Goal: Information Seeking & Learning: Learn about a topic

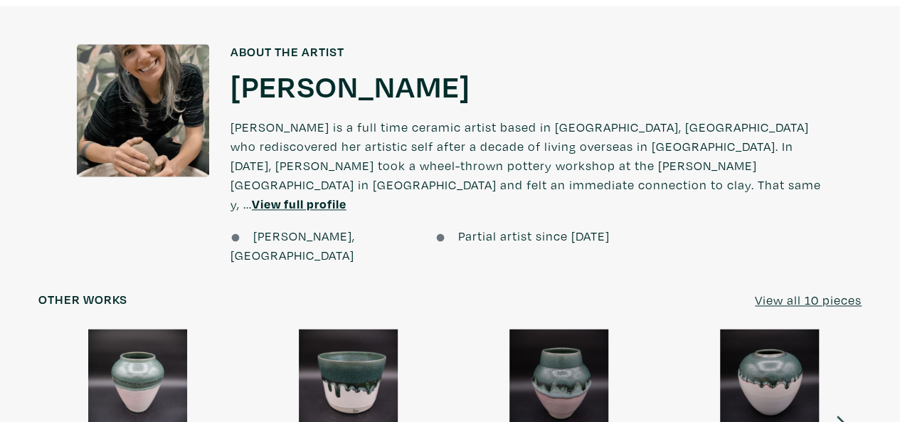
scroll to position [1067, 0]
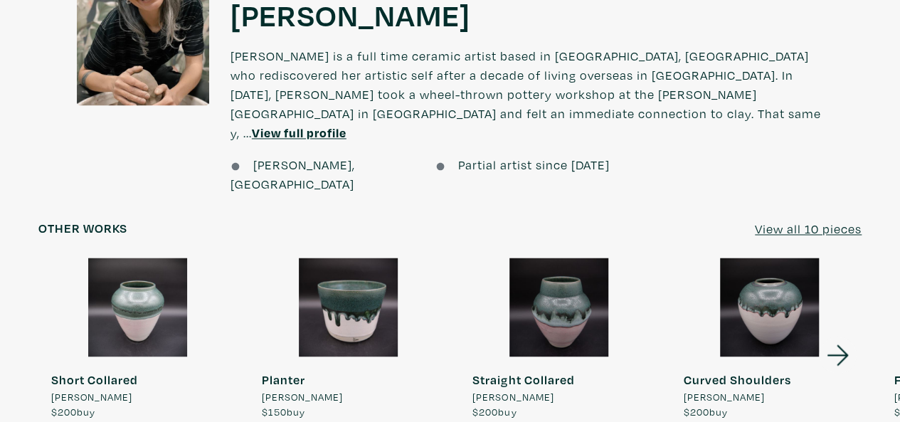
click at [811, 220] on u "View all 10 pieces" at bounding box center [808, 228] width 107 height 16
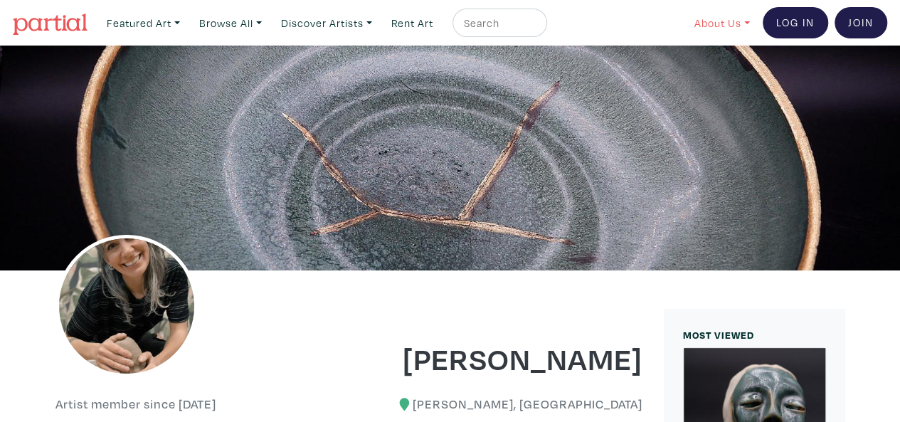
click at [731, 29] on link "About Us" at bounding box center [722, 23] width 68 height 29
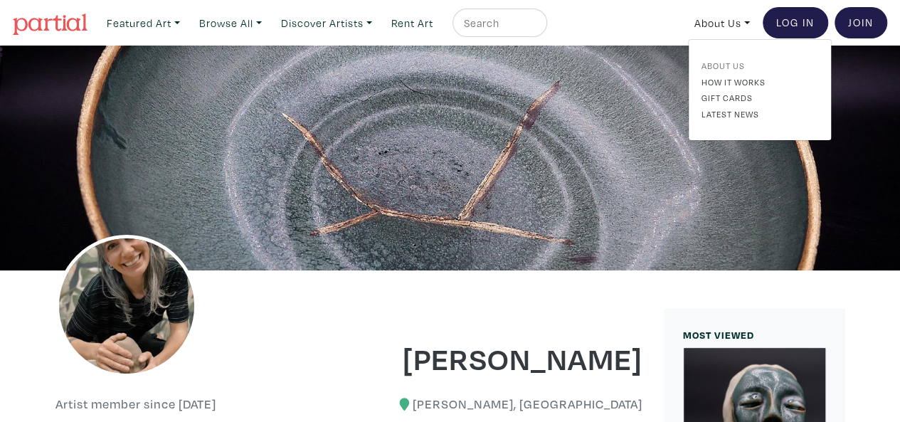
click at [730, 62] on link "About Us" at bounding box center [759, 65] width 117 height 13
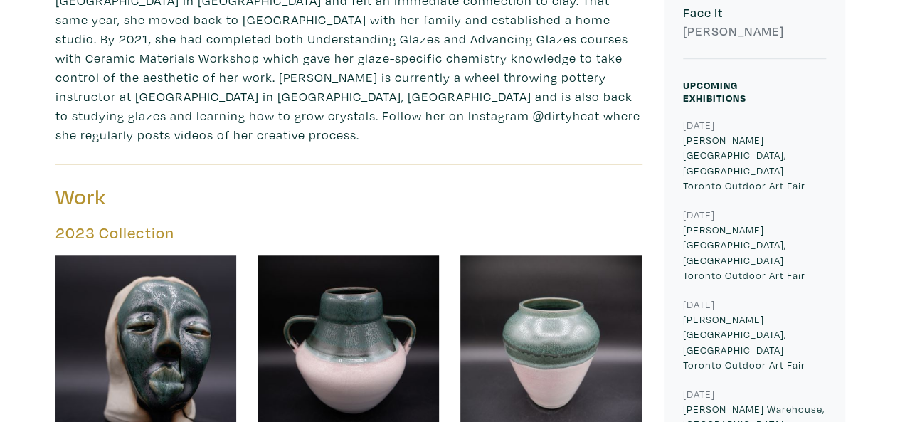
scroll to position [640, 0]
